Goal: Information Seeking & Learning: Learn about a topic

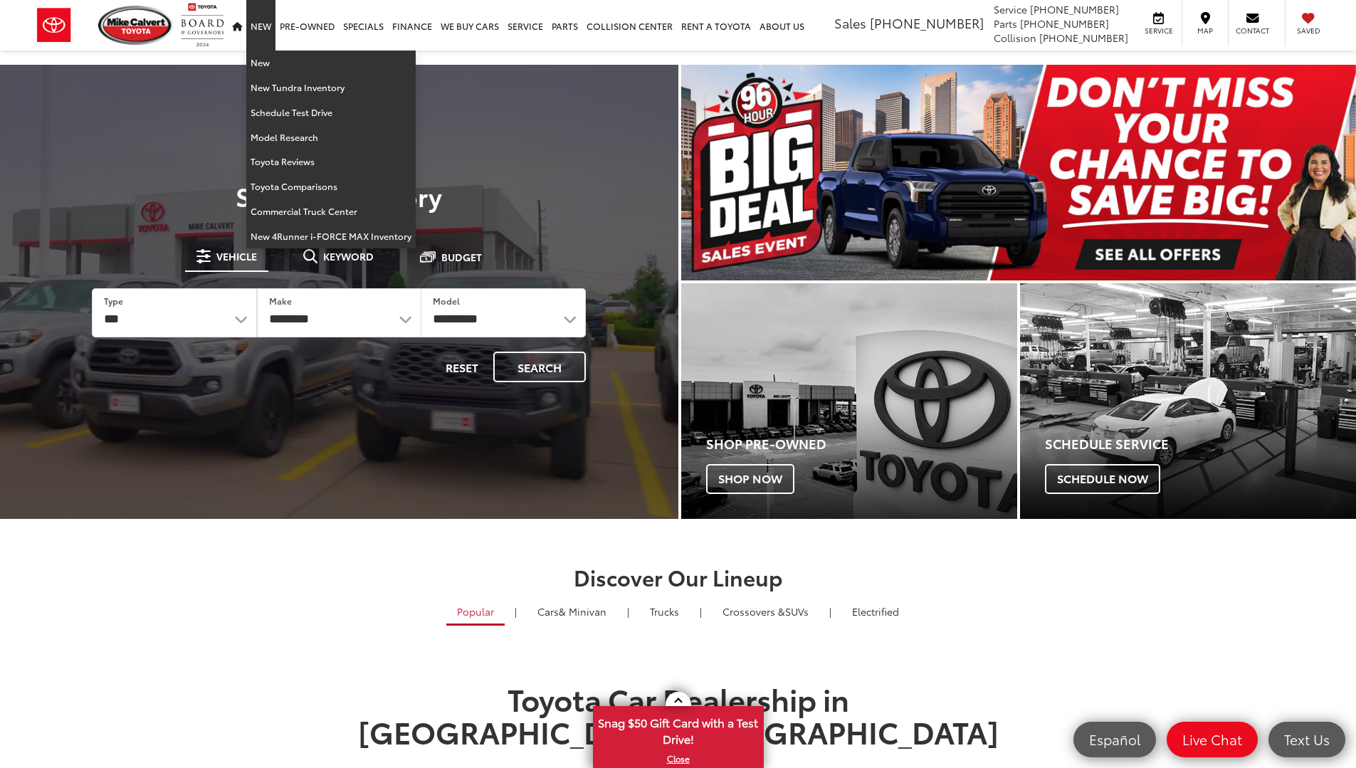
click at [271, 21] on link "New" at bounding box center [260, 25] width 29 height 51
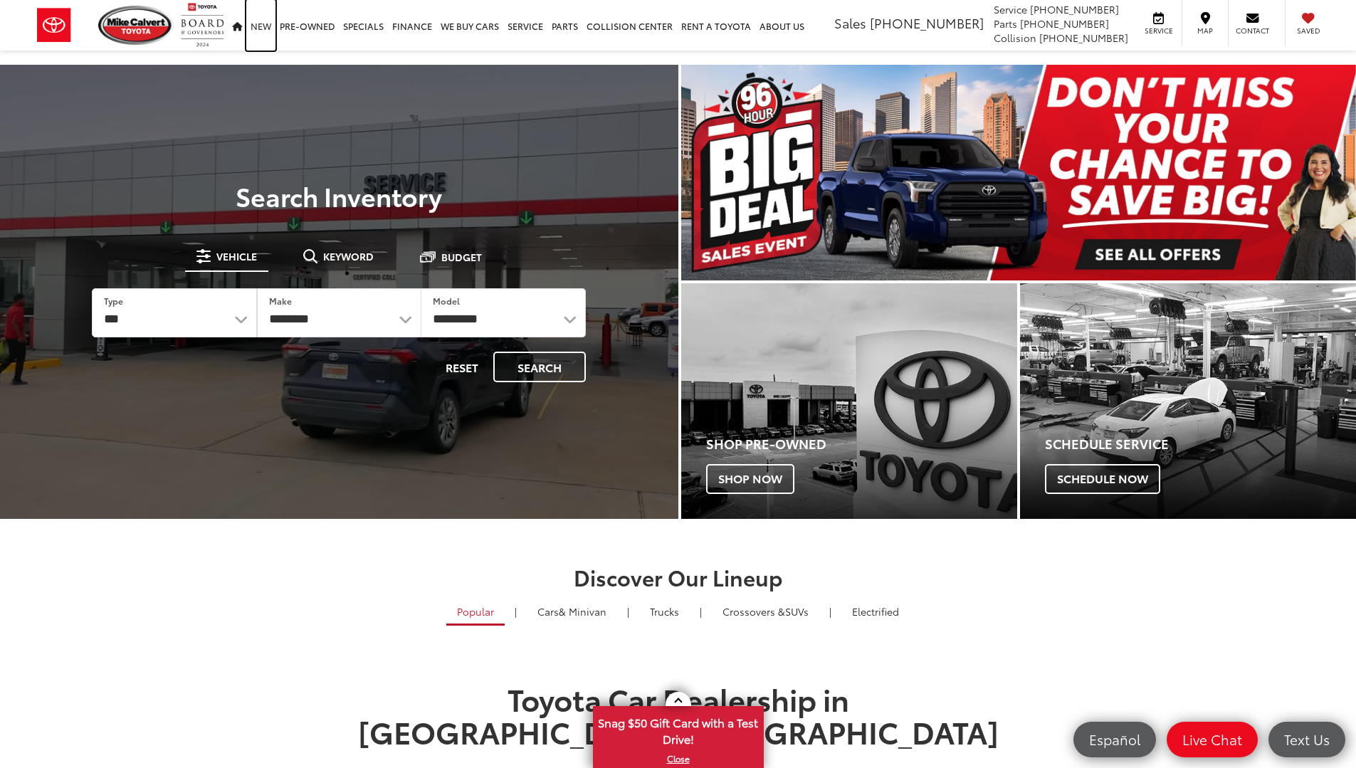
click at [260, 31] on link "New" at bounding box center [260, 25] width 29 height 51
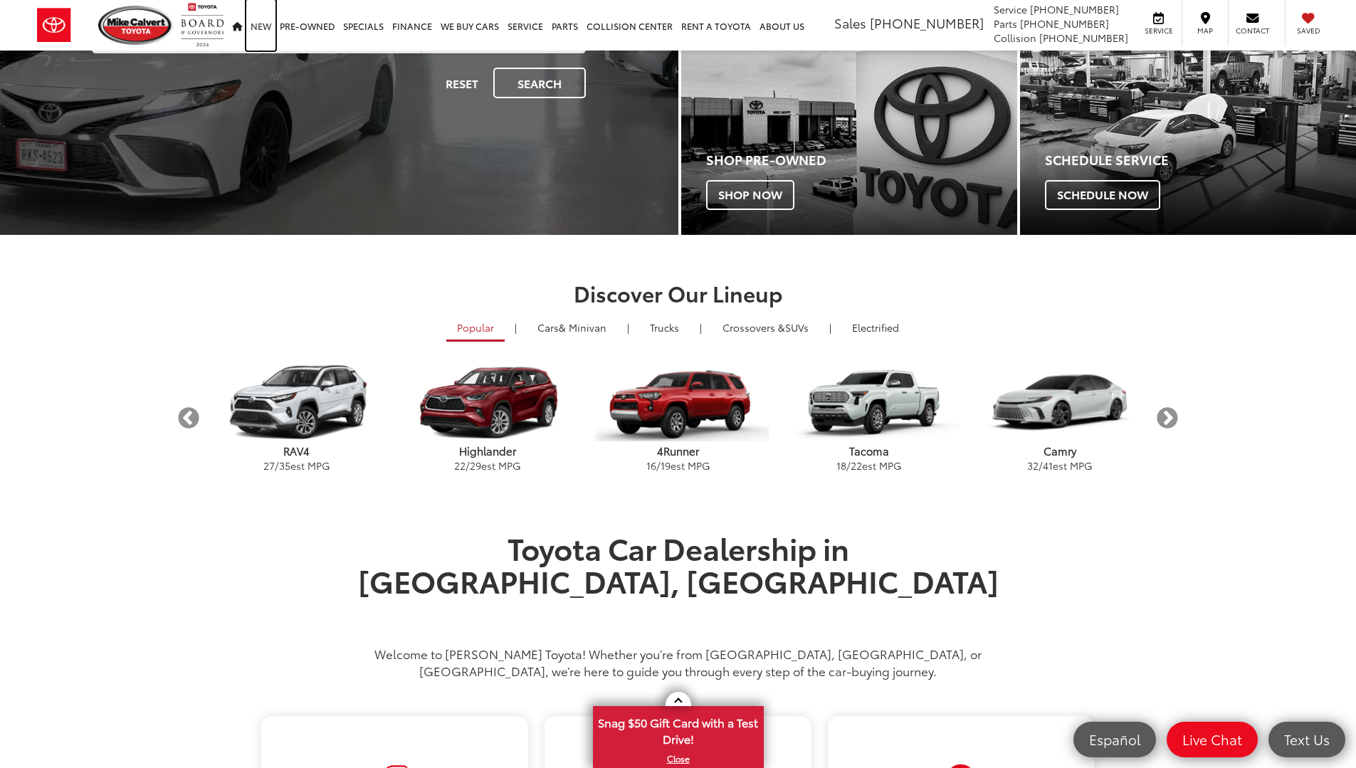
scroll to position [285, 0]
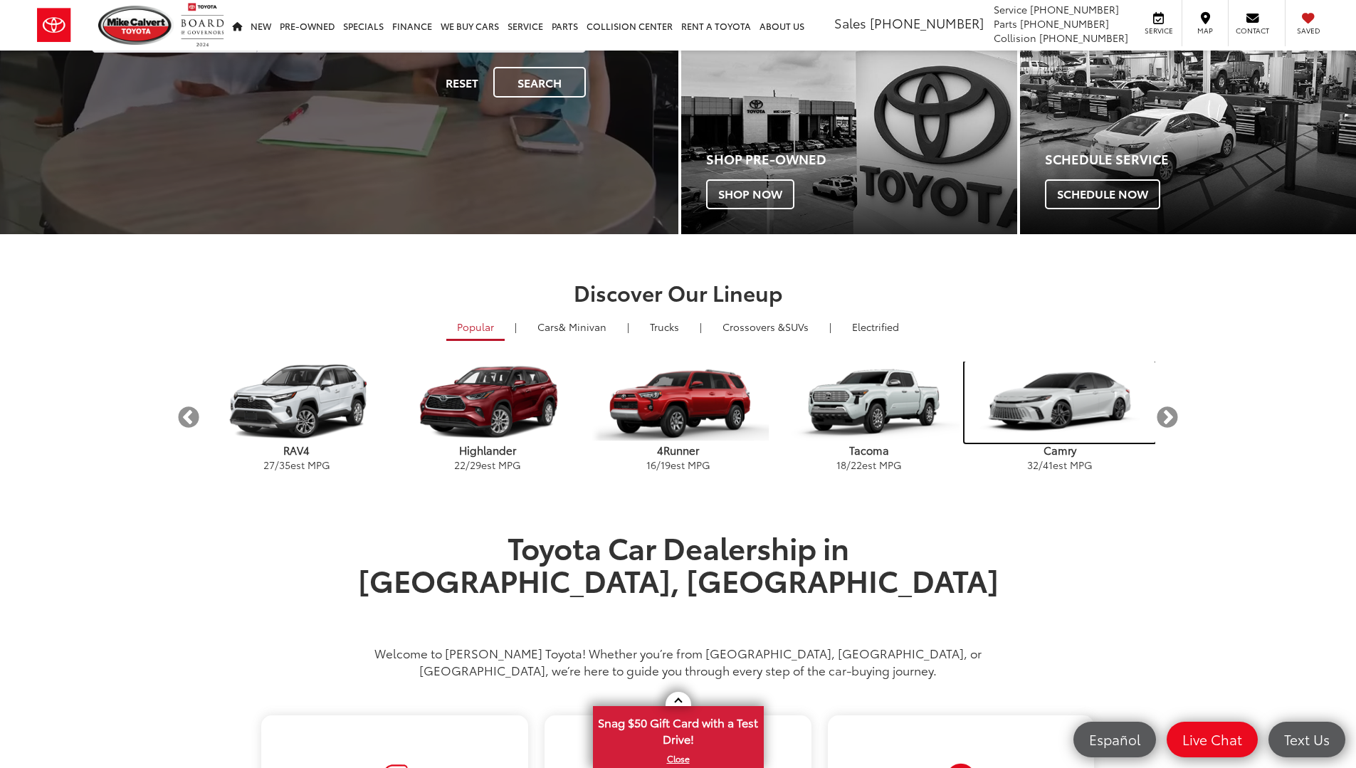
click at [1095, 403] on img "carousel" at bounding box center [1060, 402] width 191 height 81
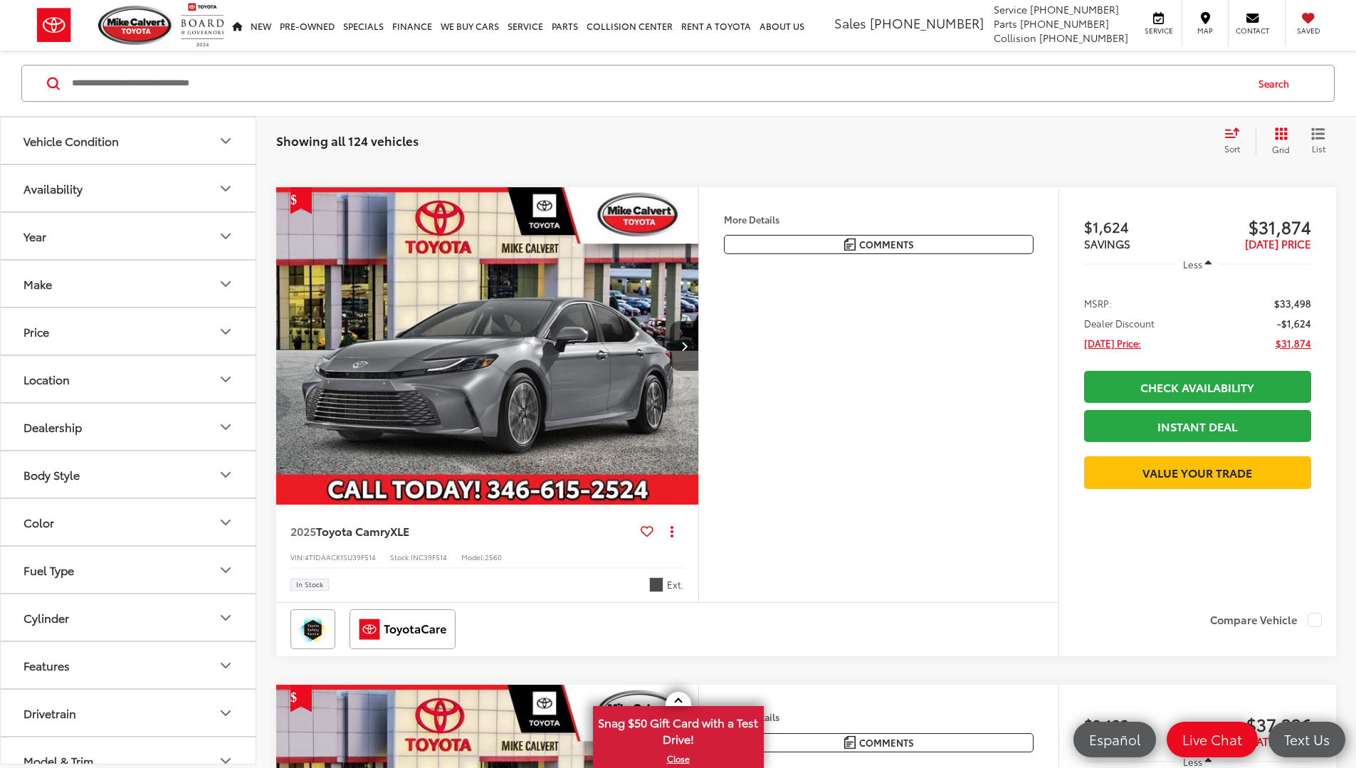
scroll to position [641, 0]
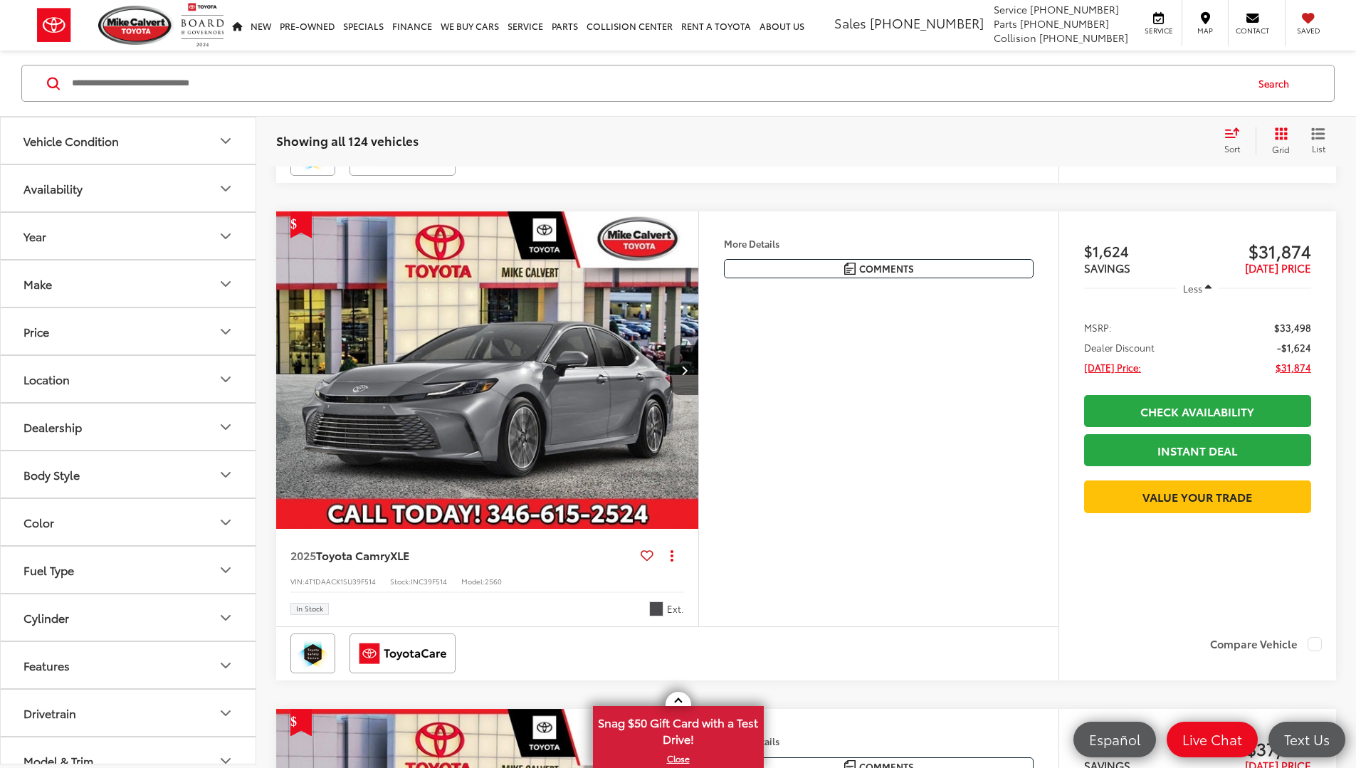
click at [619, 450] on img "2025 Toyota Camry XLE 0" at bounding box center [488, 370] width 424 height 318
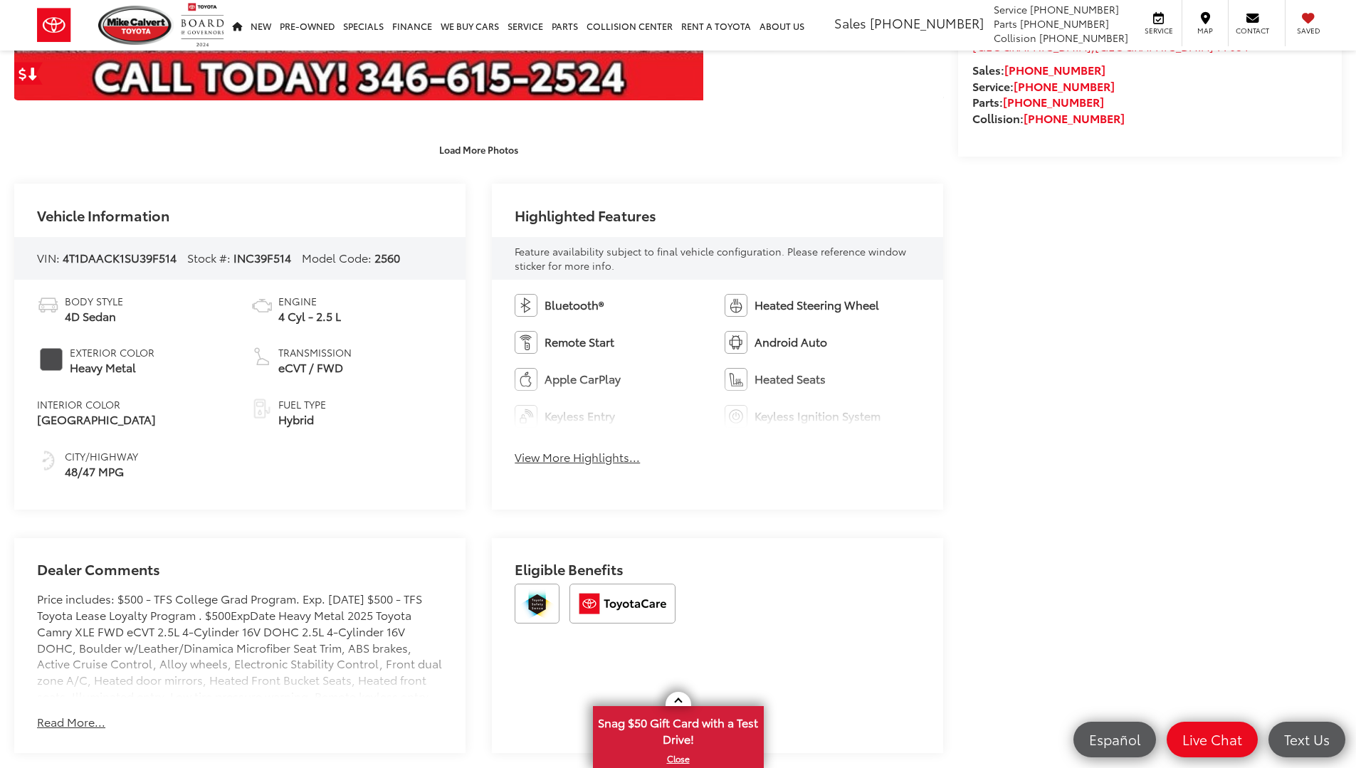
scroll to position [570, 0]
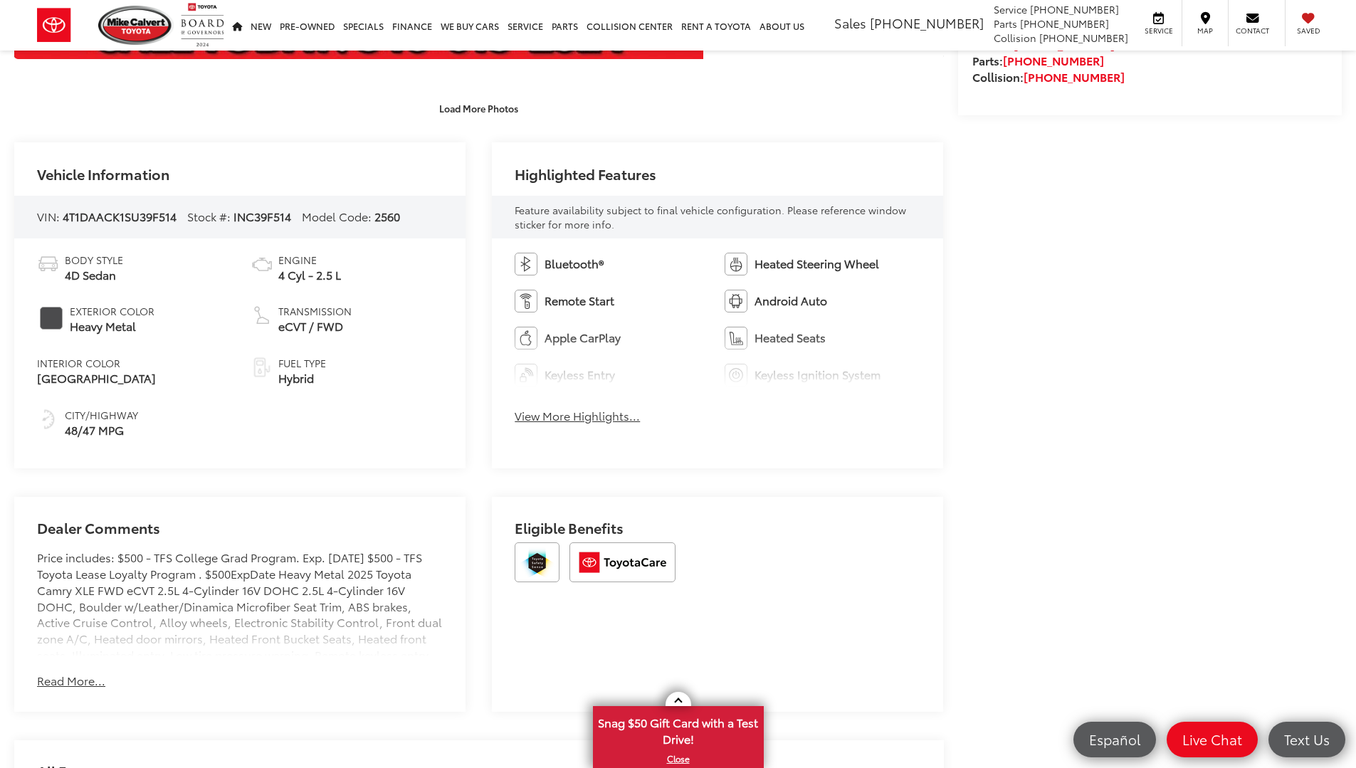
click at [95, 687] on button "Read More..." at bounding box center [71, 681] width 68 height 16
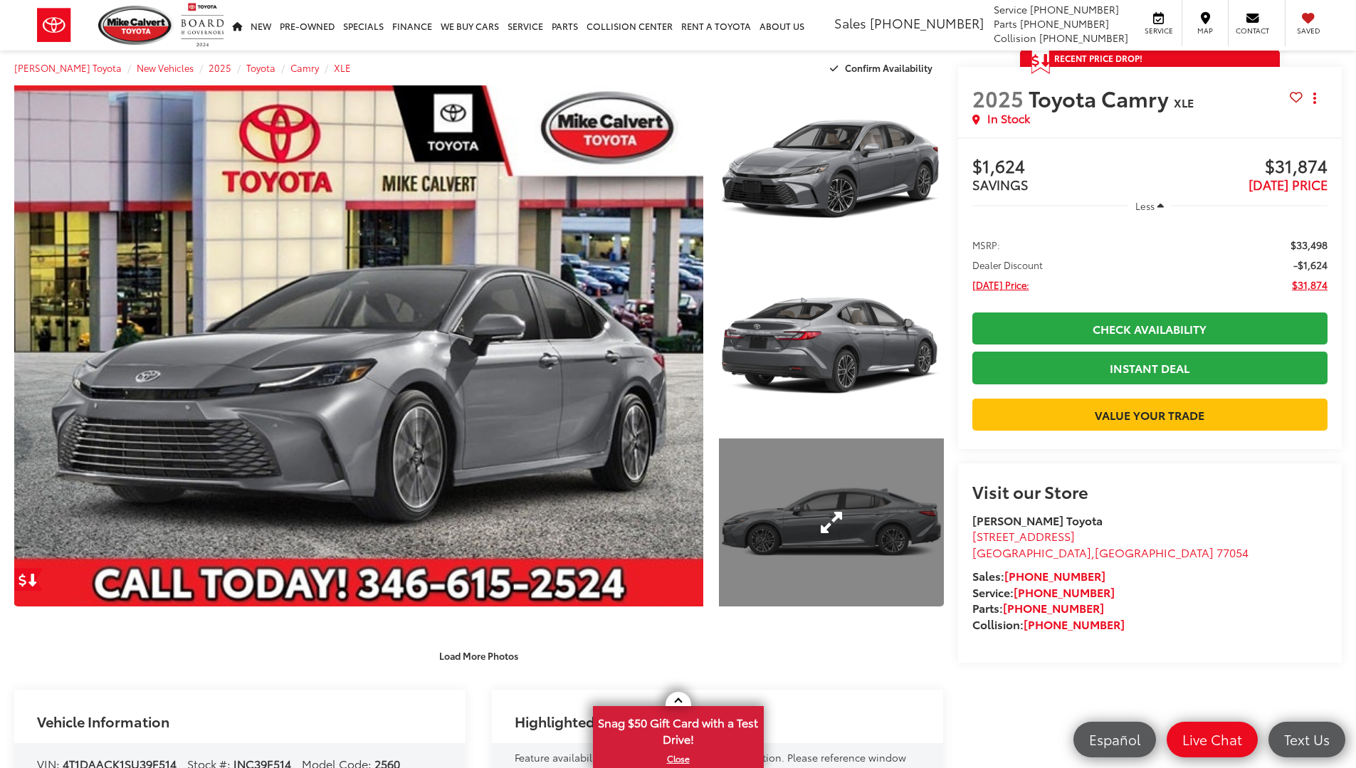
scroll to position [0, 0]
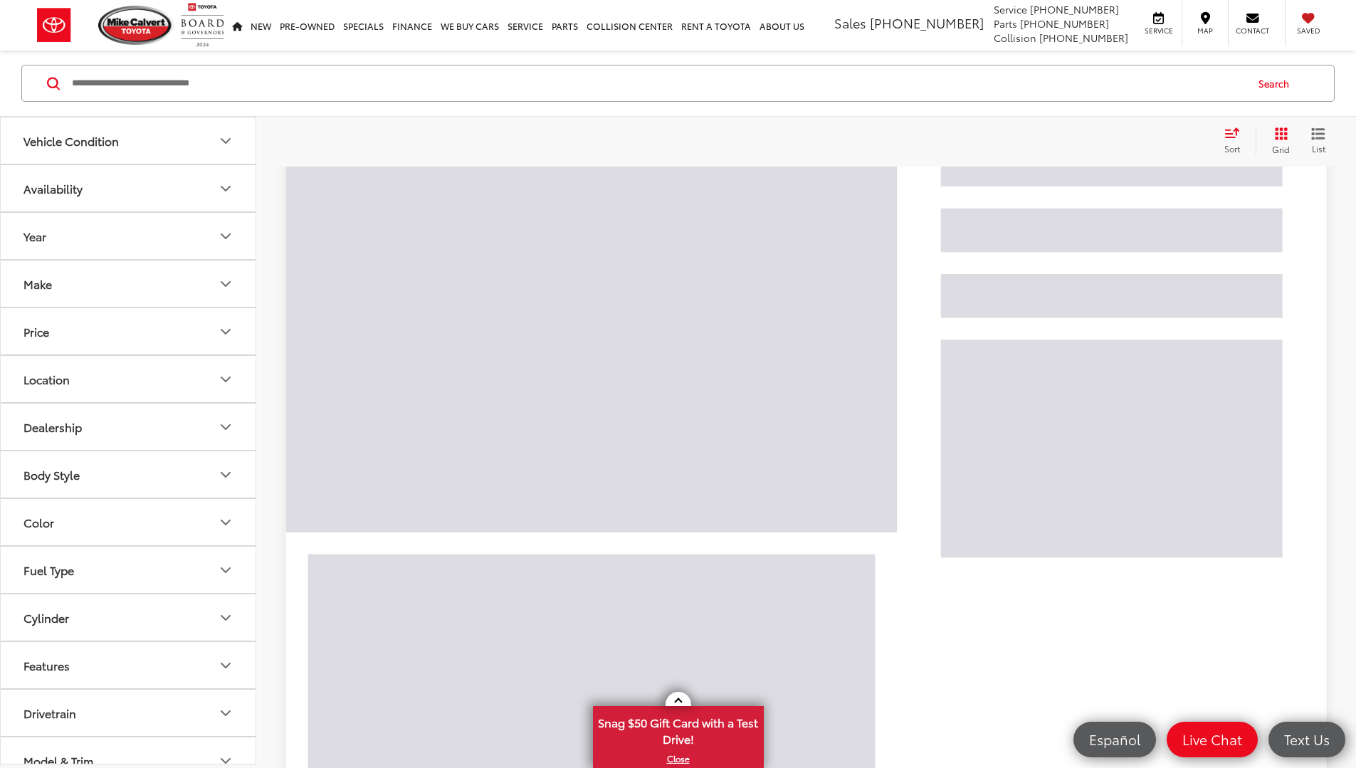
scroll to position [185, 0]
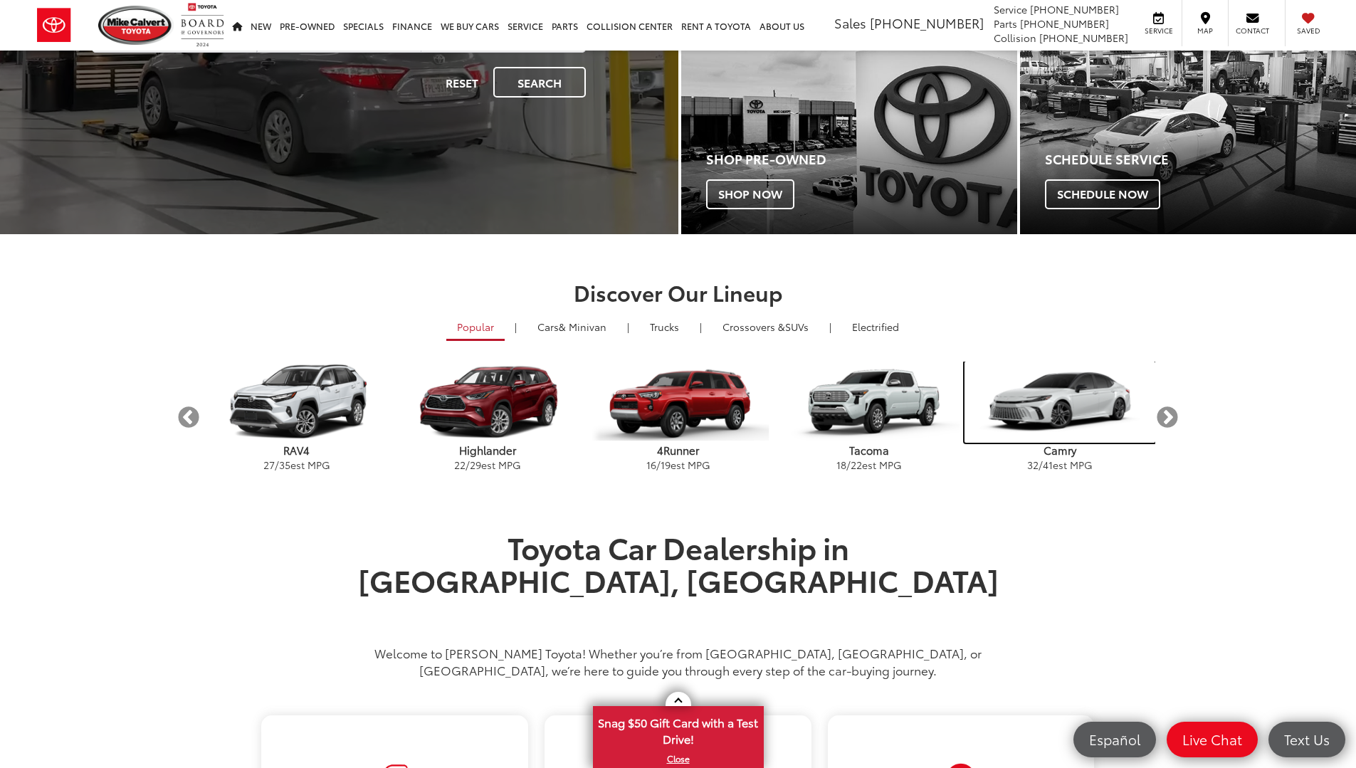
click at [1076, 419] on img "carousel" at bounding box center [1060, 402] width 191 height 81
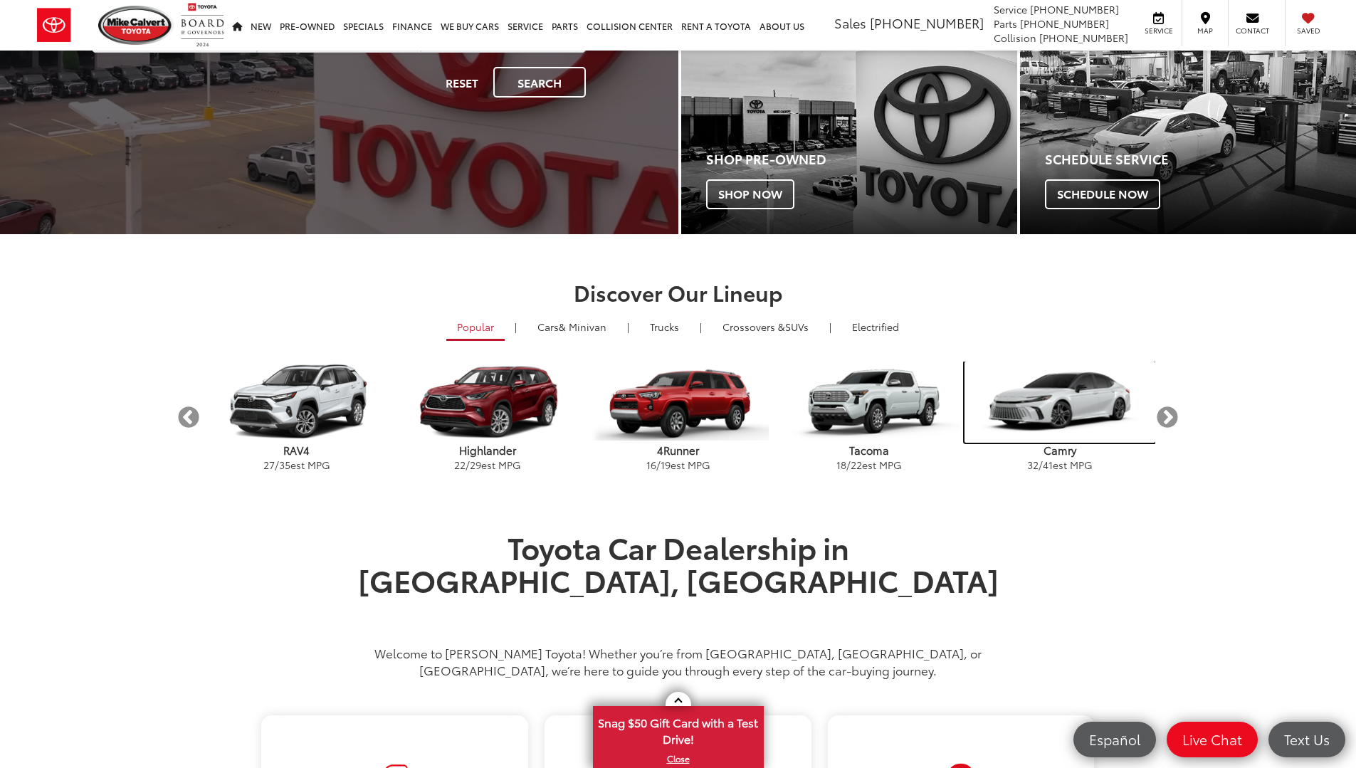
click at [1076, 419] on img "carousel" at bounding box center [1060, 402] width 191 height 81
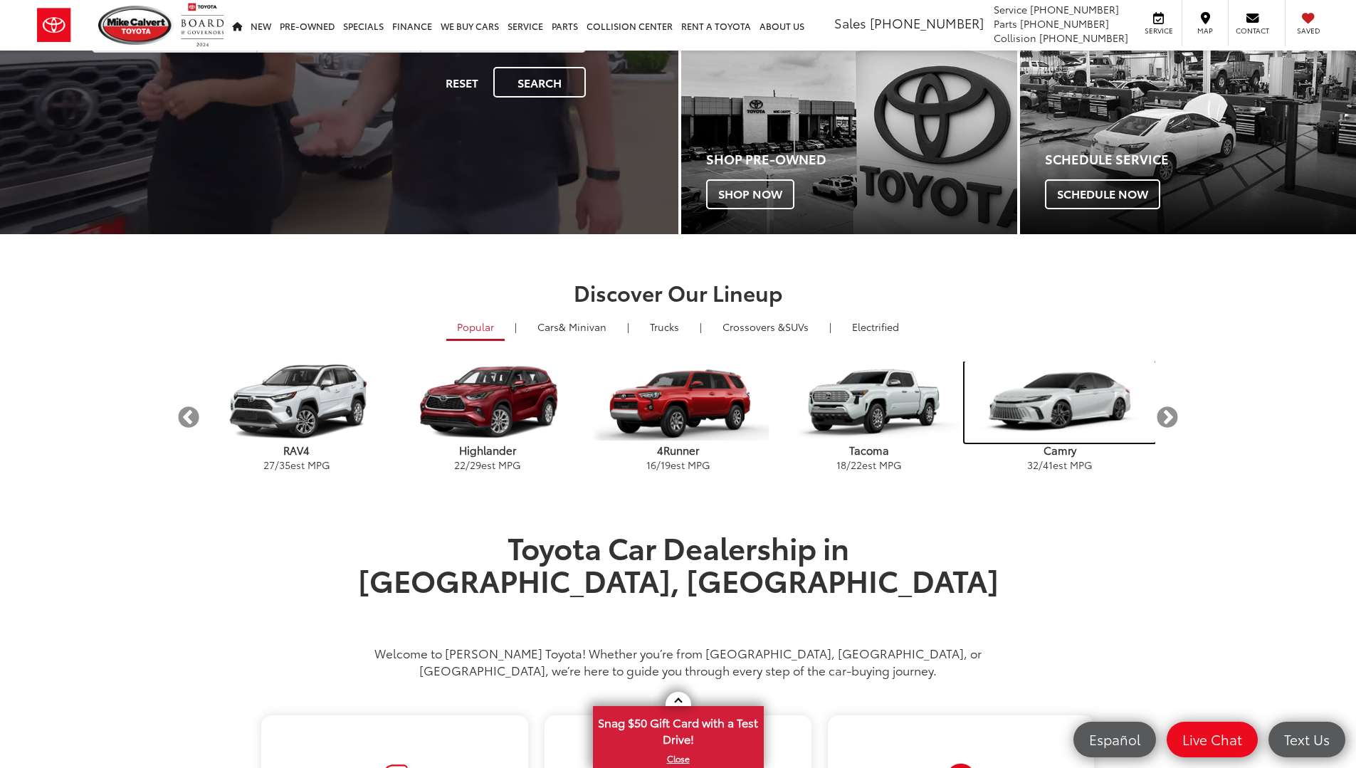
click at [1076, 419] on img "carousel" at bounding box center [1060, 402] width 191 height 81
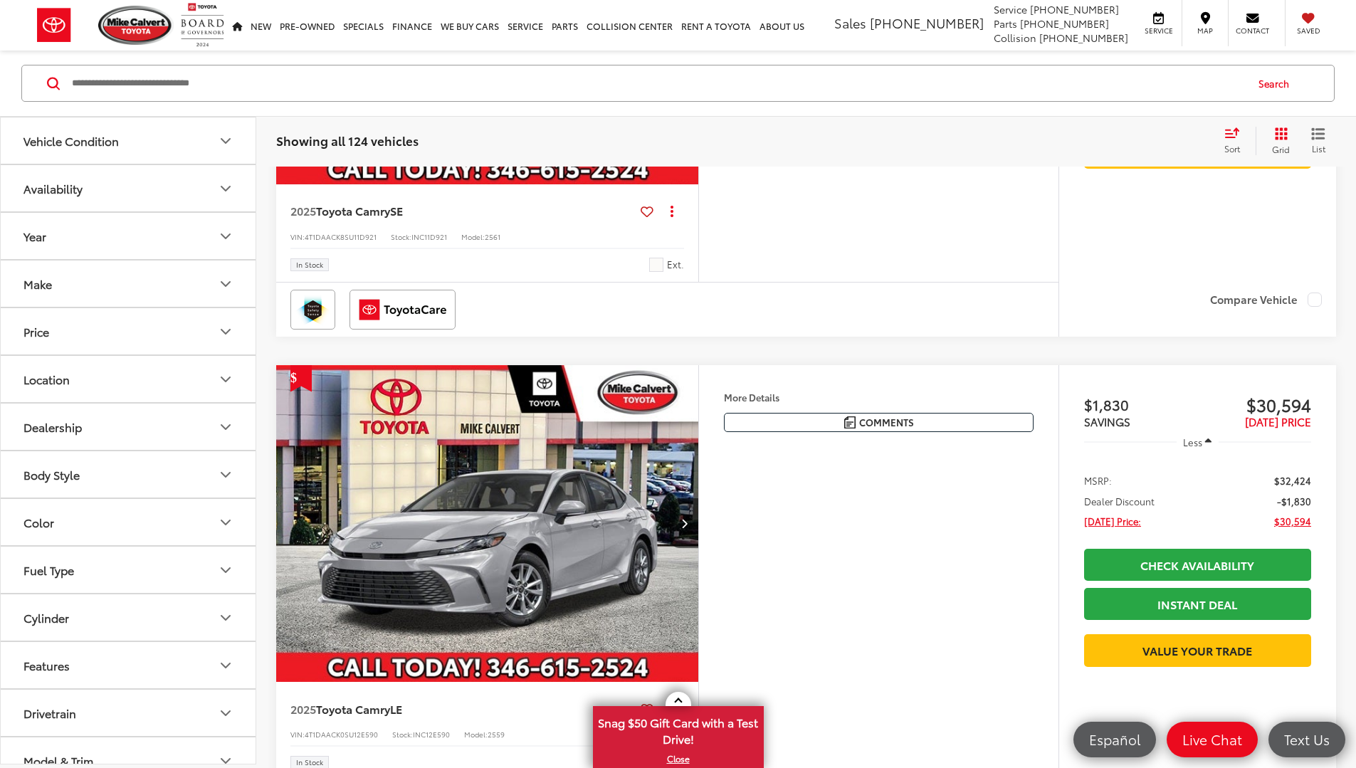
scroll to position [3553, 0]
